Goal: Information Seeking & Learning: Learn about a topic

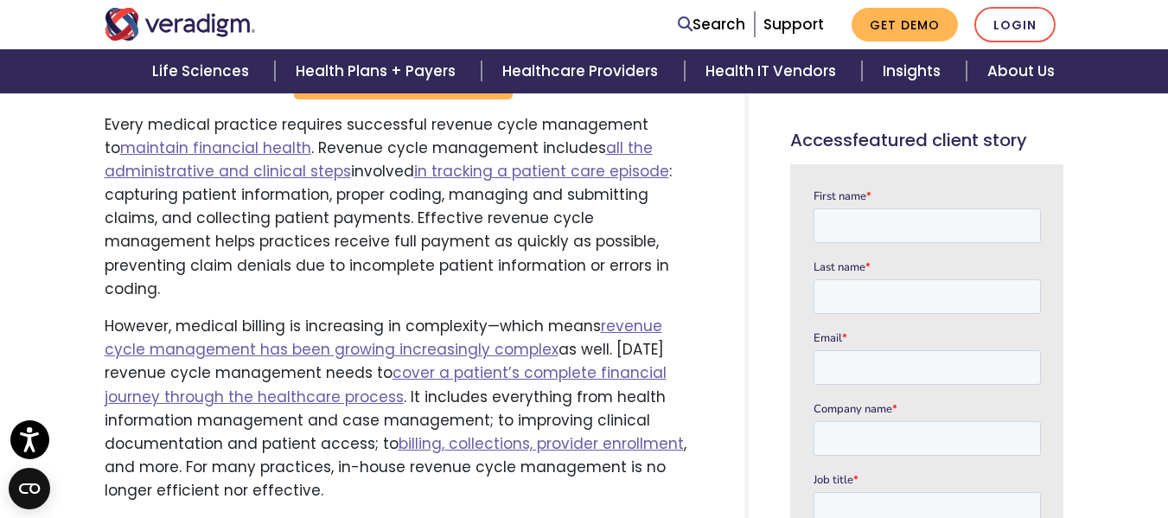
scroll to position [778, 0]
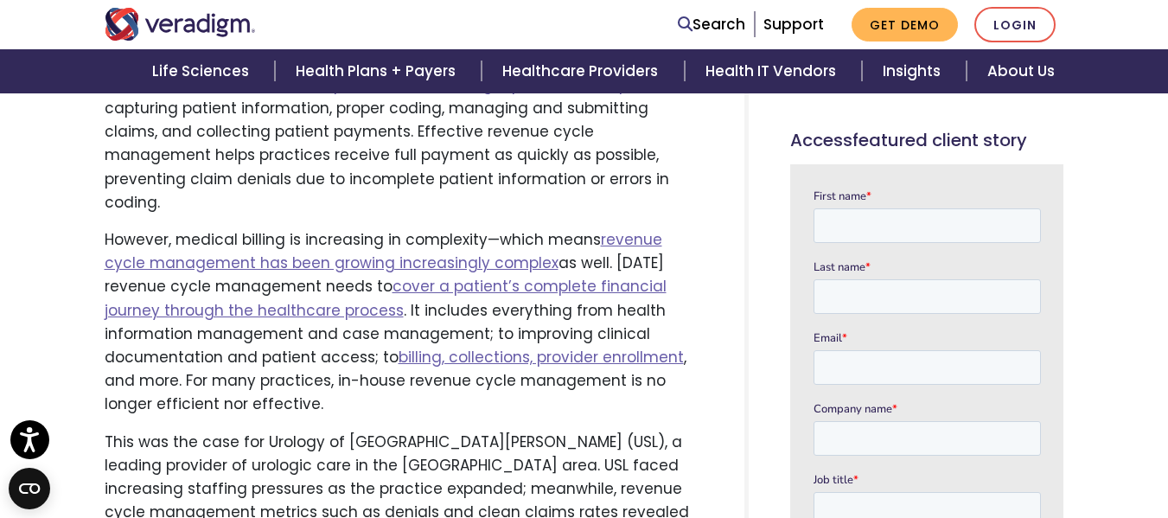
click at [277, 431] on p "This was the case for Urology of St. Louis (USL), a leading provider of urologi…" at bounding box center [404, 490] width 598 height 118
drag, startPoint x: 277, startPoint y: 386, endPoint x: 395, endPoint y: 381, distance: 118.5
click at [395, 431] on p "This was the case for Urology of St. Louis (USL), a leading provider of urologi…" at bounding box center [404, 490] width 598 height 118
copy p "Urology of St. Louis"
click at [584, 433] on p "This was the case for Urology of St. Louis (USL), a leading provider of urologi…" at bounding box center [404, 490] width 598 height 118
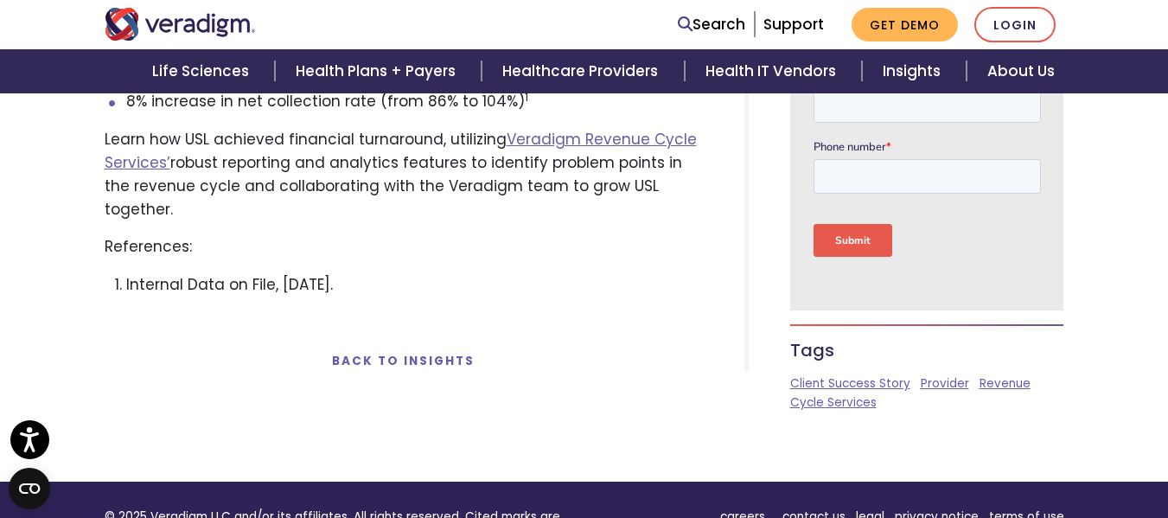
scroll to position [1729, 0]
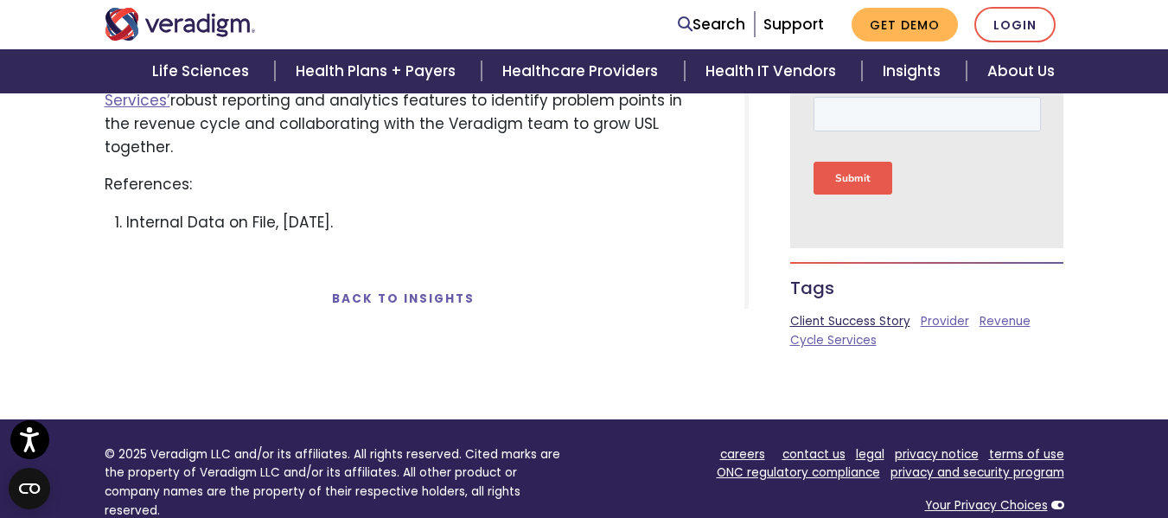
click at [877, 313] on link "Client Success Story" at bounding box center [850, 321] width 120 height 16
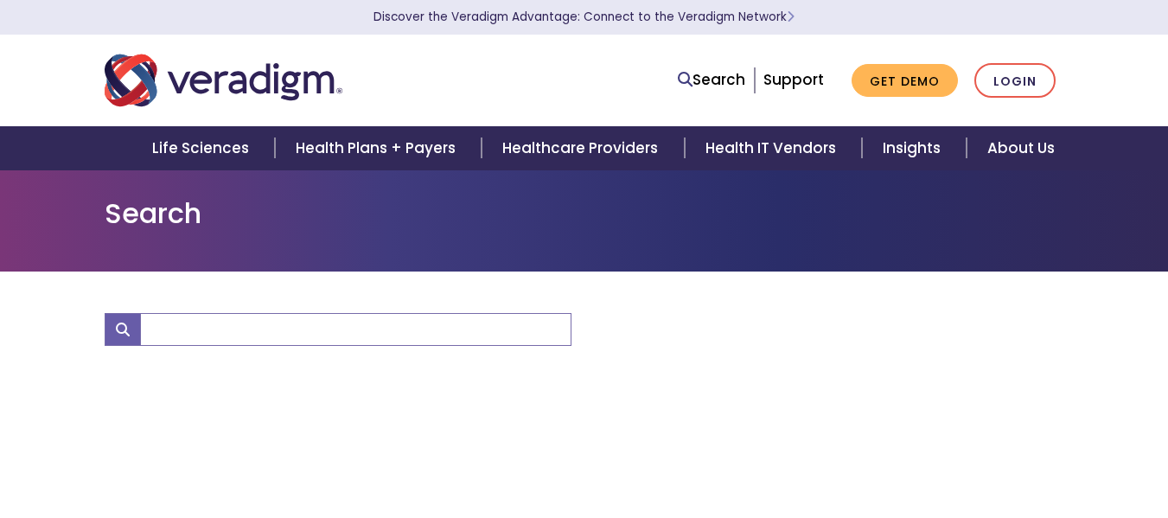
type input "Client Success Story"
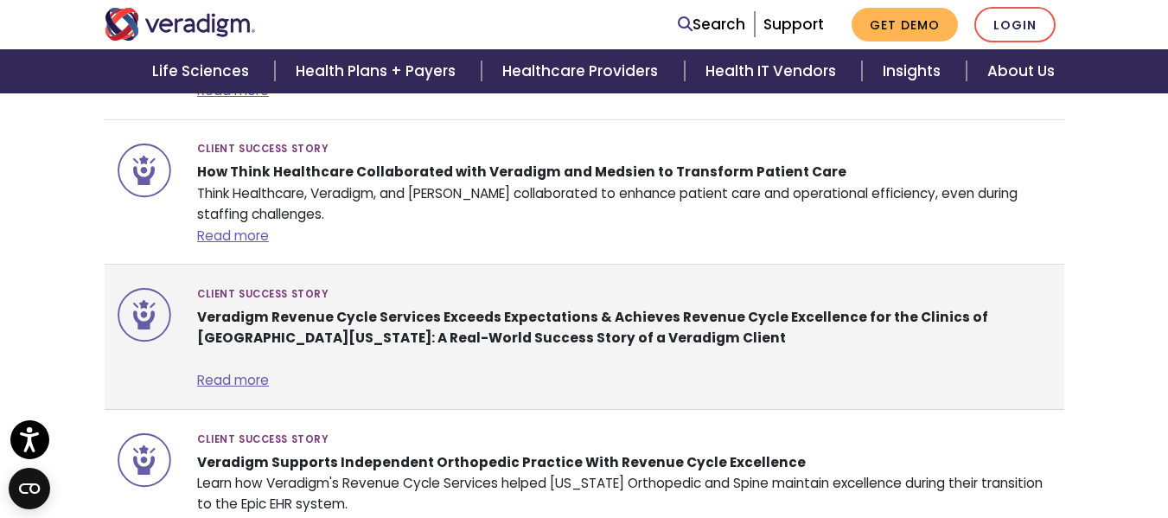
scroll to position [1556, 0]
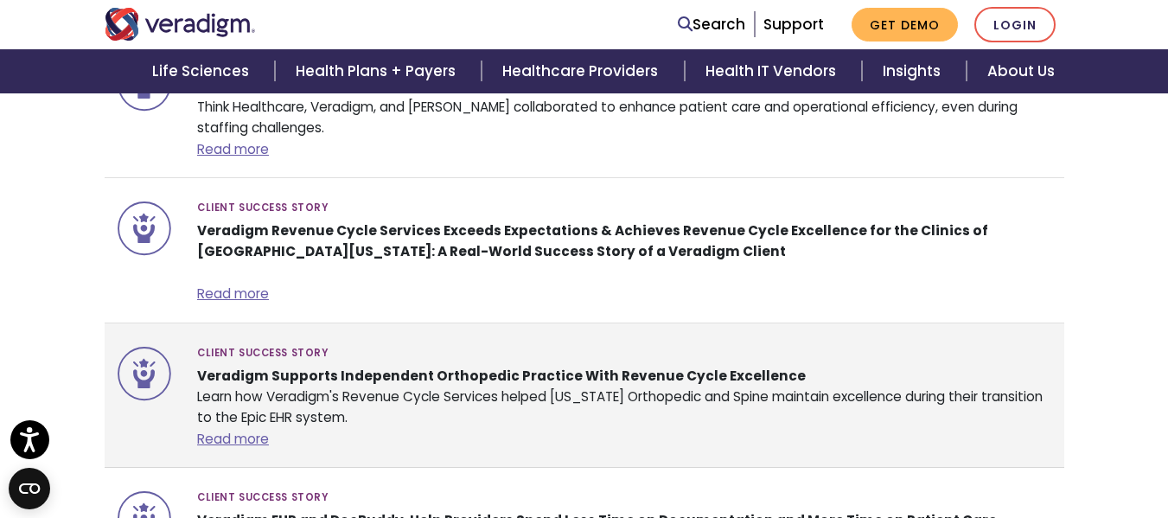
drag, startPoint x: 573, startPoint y: 333, endPoint x: 344, endPoint y: 379, distance: 233.6
drag, startPoint x: 344, startPoint y: 379, endPoint x: 230, endPoint y: 407, distance: 117.6
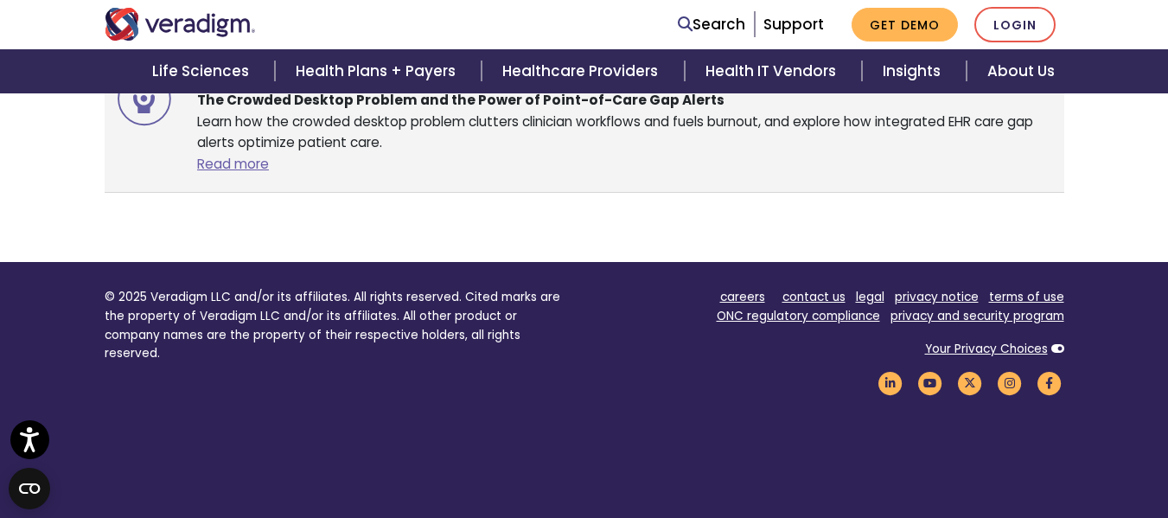
scroll to position [2593, 0]
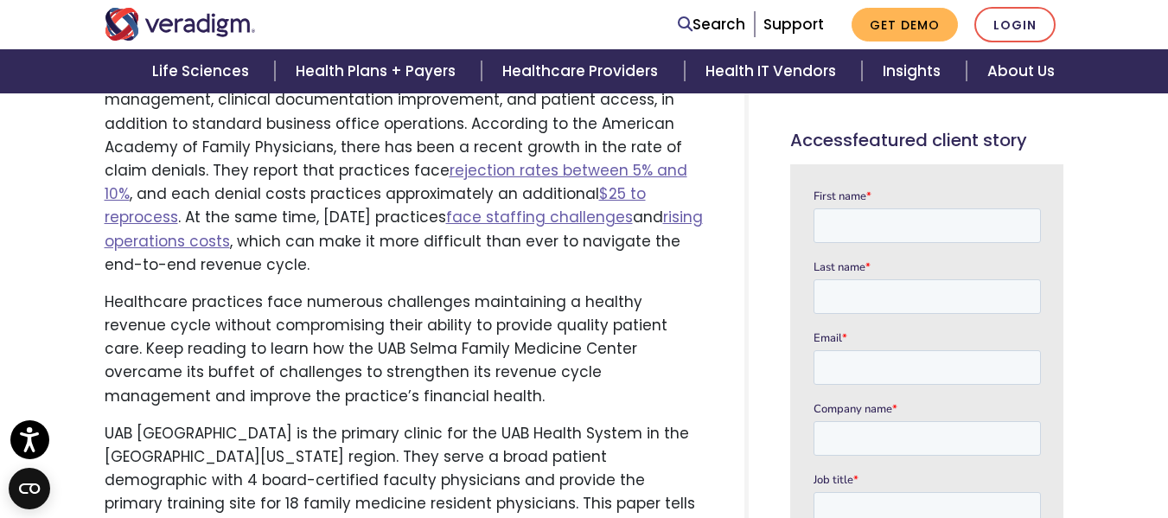
scroll to position [1210, 0]
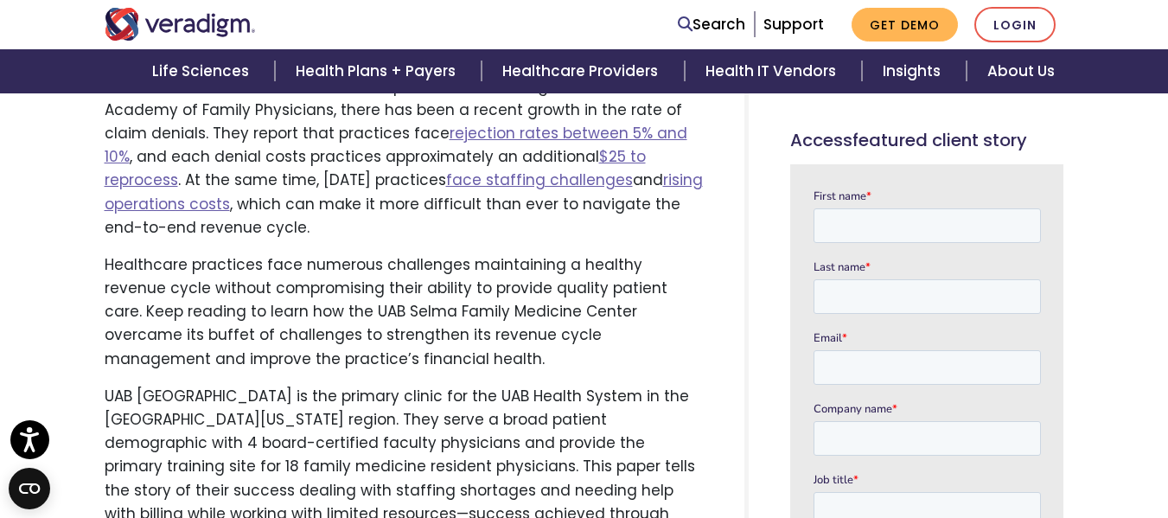
click at [123, 385] on p "UAB Selma Family Medicine Center is the primary clinic for the UAB Health Syste…" at bounding box center [404, 479] width 598 height 188
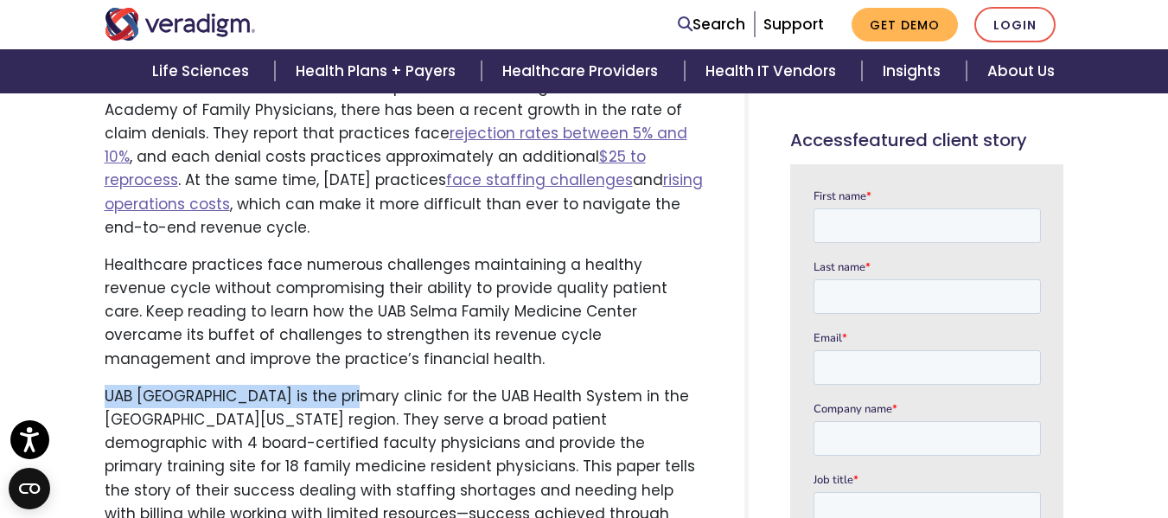
drag, startPoint x: 123, startPoint y: 318, endPoint x: 319, endPoint y: 326, distance: 196.4
click at [319, 385] on p "UAB Selma Family Medicine Center is the primary clinic for the UAB Health Syste…" at bounding box center [404, 479] width 598 height 188
copy p "UAB Selma Family Medicine Center"
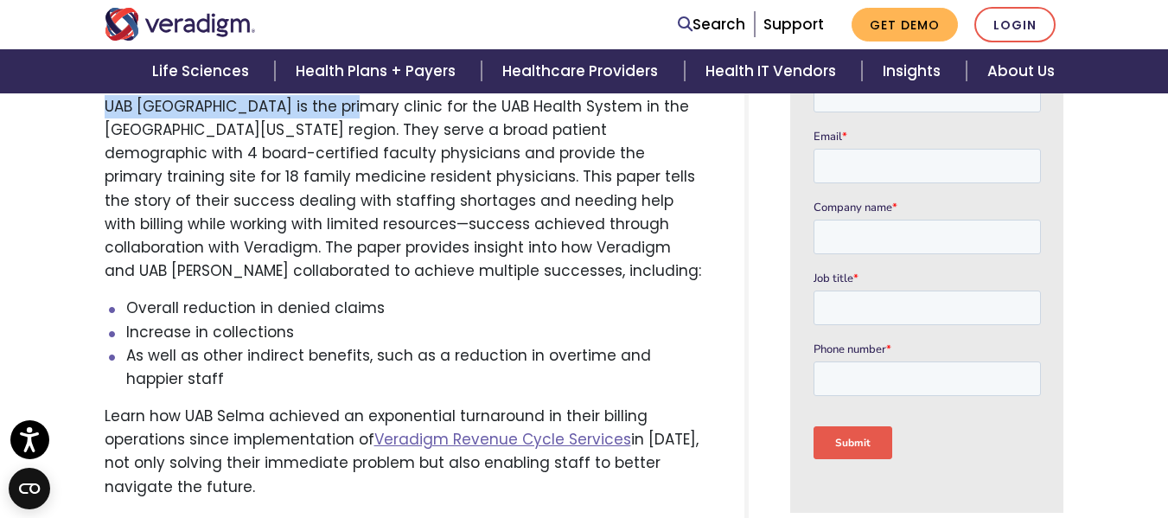
scroll to position [1470, 0]
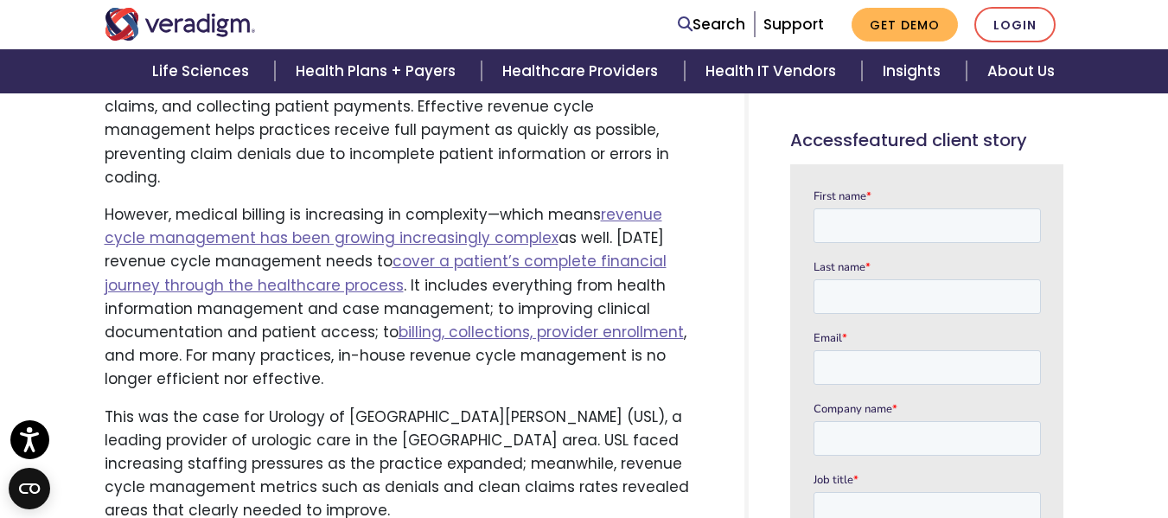
scroll to position [864, 0]
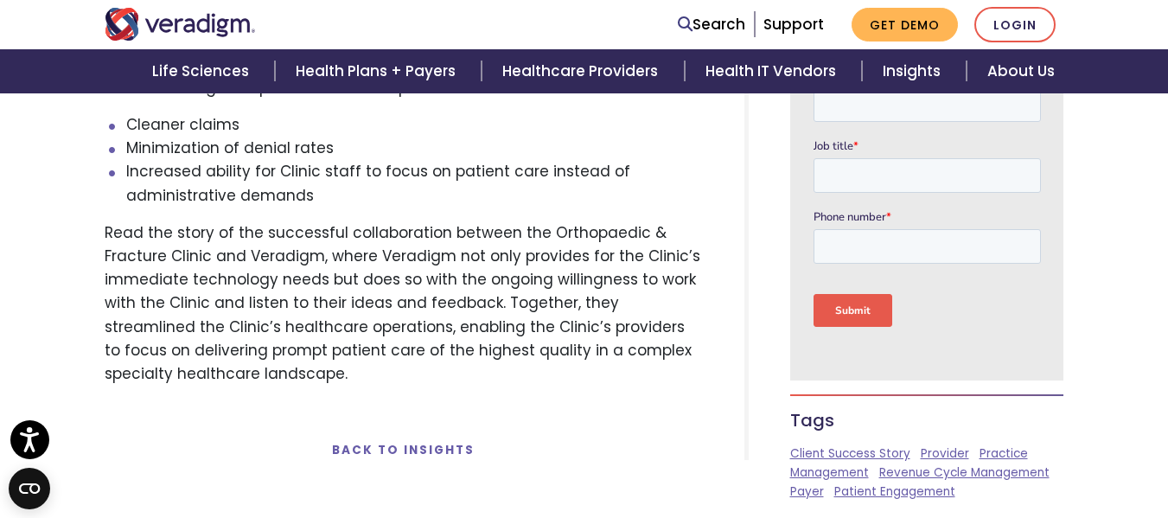
scroll to position [1988, 0]
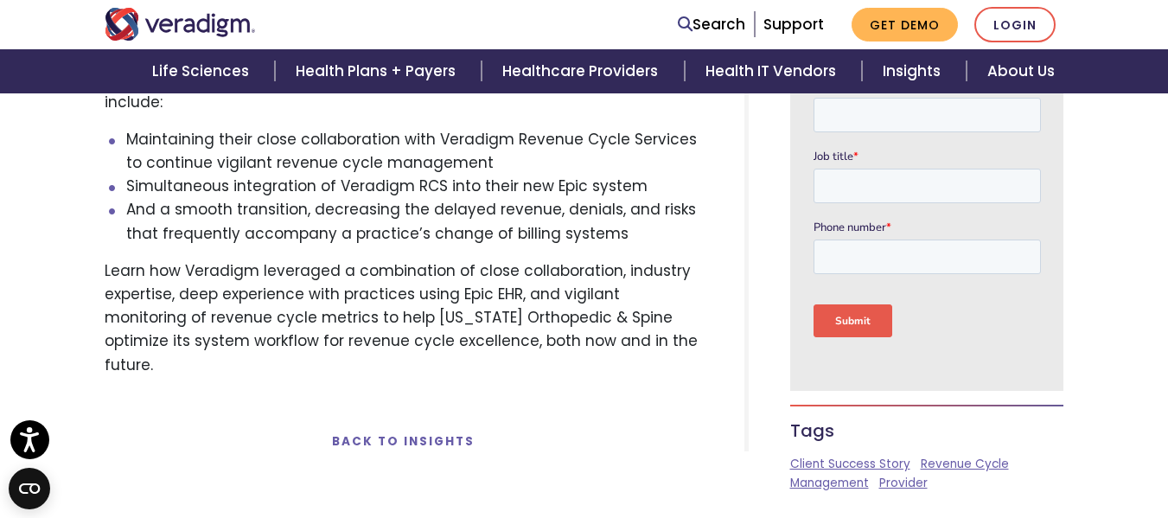
scroll to position [1988, 0]
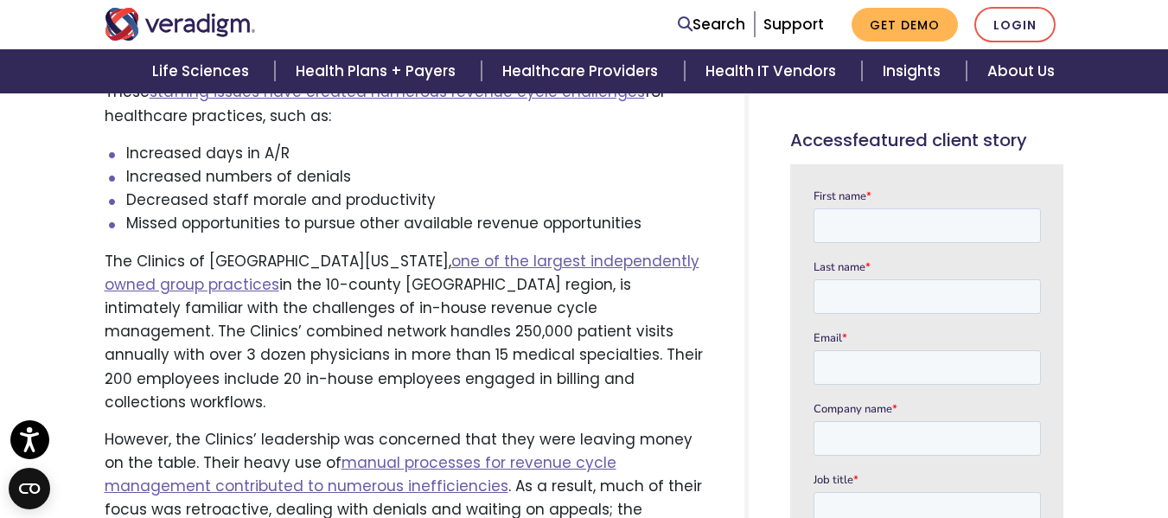
scroll to position [1037, 0]
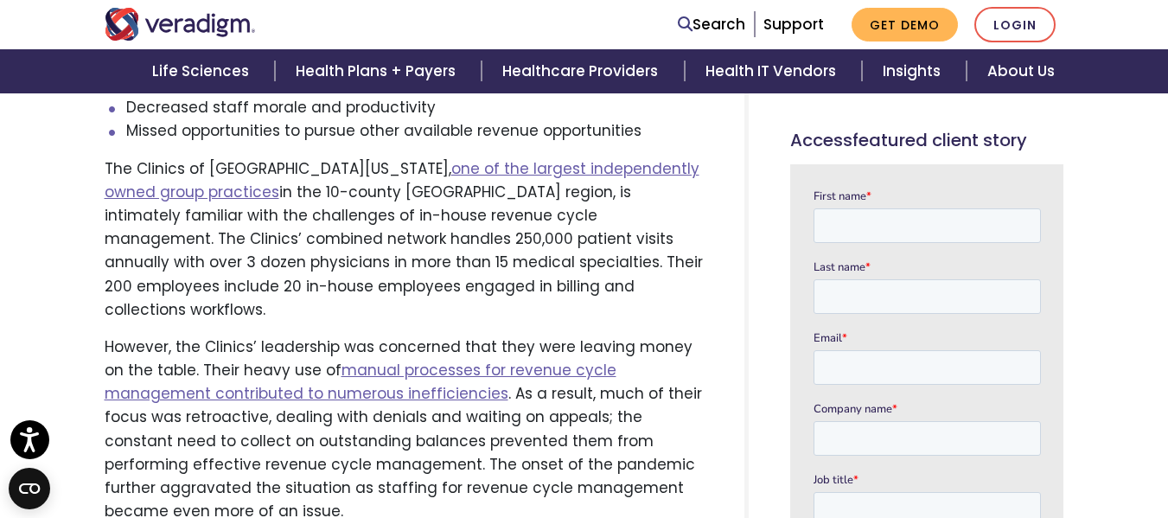
click at [114, 157] on p "The Clinics of [GEOGRAPHIC_DATA][US_STATE], one of the largest independently ow…" at bounding box center [404, 239] width 598 height 164
drag, startPoint x: 114, startPoint y: 133, endPoint x: 259, endPoint y: 133, distance: 145.2
click at [259, 157] on p "The Clinics of [GEOGRAPHIC_DATA][US_STATE], one of the largest independently ow…" at bounding box center [404, 239] width 598 height 164
copy p "The Clinics of [GEOGRAPHIC_DATA][US_STATE]"
